Goal: Task Accomplishment & Management: Complete application form

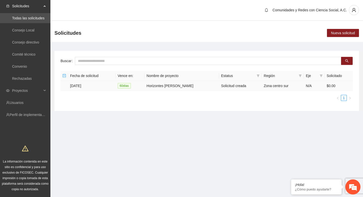
click at [158, 86] on td "Horizontes [PERSON_NAME]" at bounding box center [181, 86] width 75 height 10
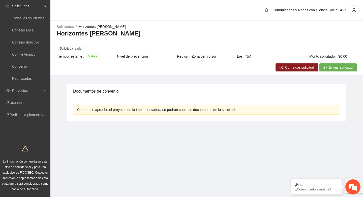
click at [291, 68] on span "Continuar solicitud" at bounding box center [299, 68] width 29 height 6
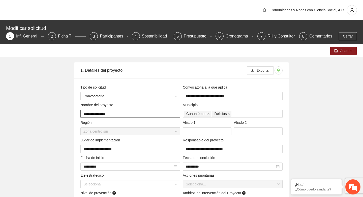
click at [117, 113] on input "**********" at bounding box center [130, 114] width 100 height 8
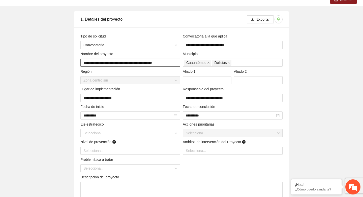
scroll to position [56, 0]
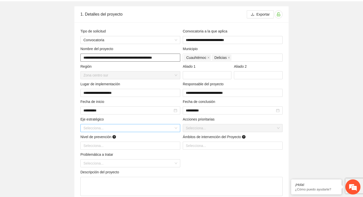
click at [174, 128] on div "Selecciona..." at bounding box center [130, 128] width 100 height 8
type input "**********"
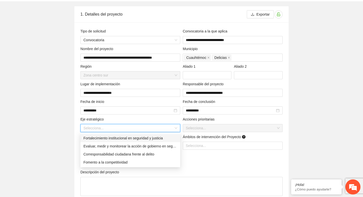
click at [174, 128] on div "Selecciona..." at bounding box center [130, 128] width 100 height 8
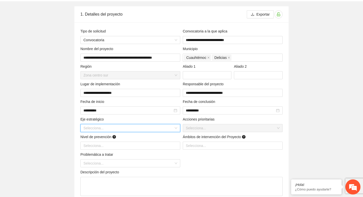
click at [178, 128] on div "Selecciona..." at bounding box center [130, 128] width 100 height 8
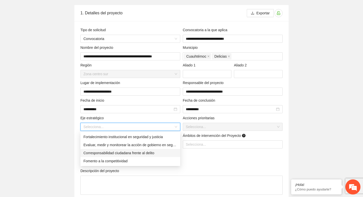
scroll to position [57, 0]
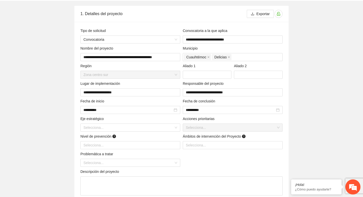
click at [277, 128] on div "Selecciona..." at bounding box center [233, 128] width 100 height 8
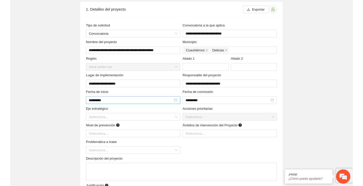
scroll to position [0, 0]
